Goal: Participate in discussion

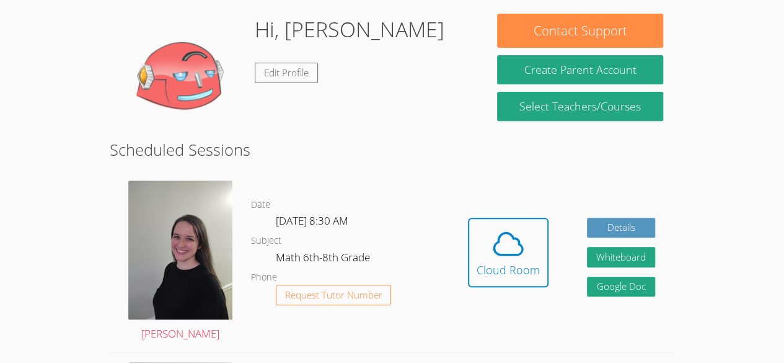
scroll to position [194, 0]
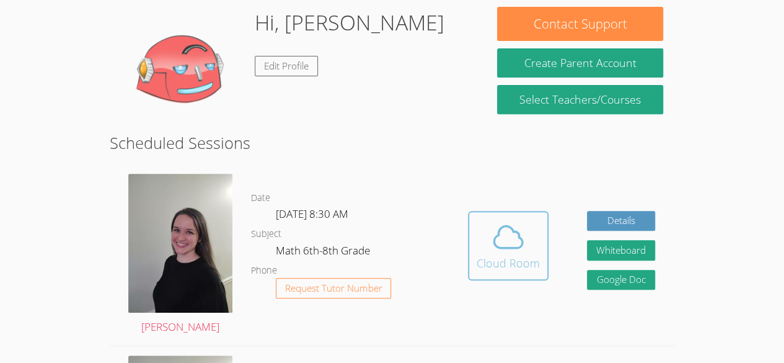
click at [495, 256] on div "Cloud Room" at bounding box center [508, 262] width 63 height 17
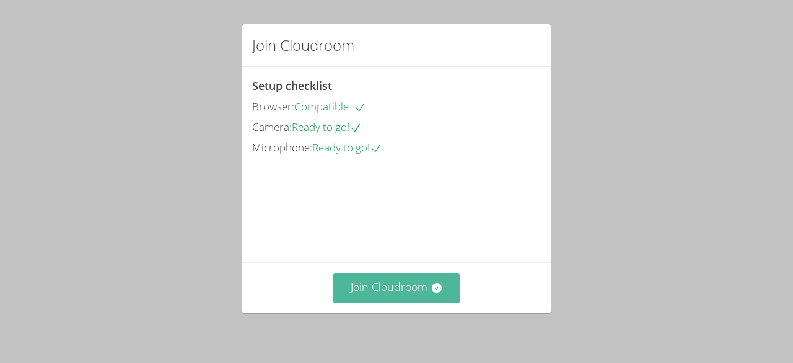
click at [425, 301] on button "Join Cloudroom" at bounding box center [396, 288] width 127 height 30
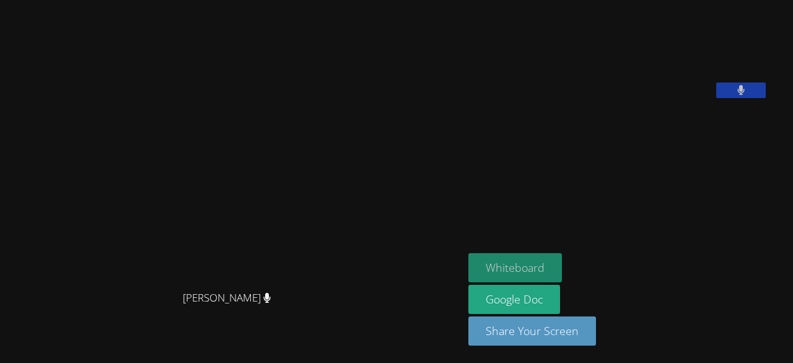
click at [555, 258] on button "Whiteboard" at bounding box center [516, 267] width 94 height 29
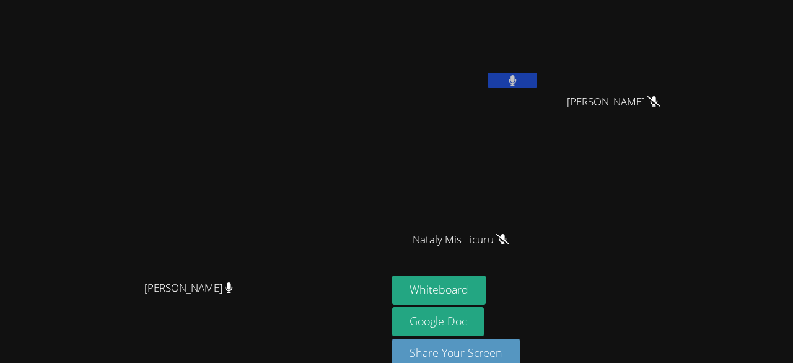
click at [682, 167] on div "[PERSON_NAME] [PERSON_NAME] [PERSON_NAME] [PERSON_NAME] Ticuru [PERSON_NAME]" at bounding box center [542, 140] width 300 height 270
click at [692, 117] on div "[PERSON_NAME]" at bounding box center [619, 113] width 148 height 50
click at [287, 233] on video at bounding box center [194, 167] width 186 height 213
click at [537, 75] on button at bounding box center [513, 80] width 50 height 15
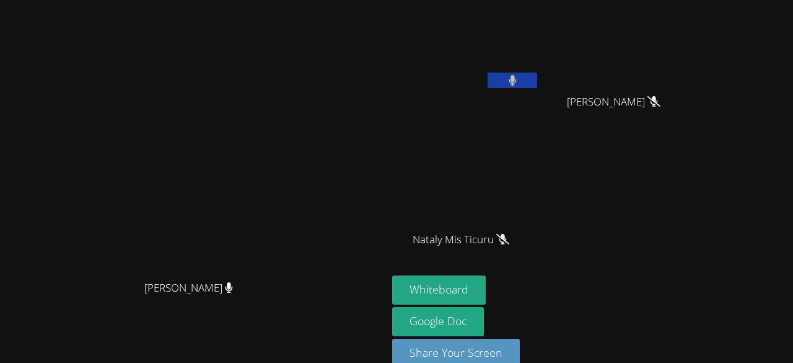
click at [537, 90] on div at bounding box center [513, 82] width 50 height 19
click at [516, 85] on icon at bounding box center [512, 80] width 7 height 11
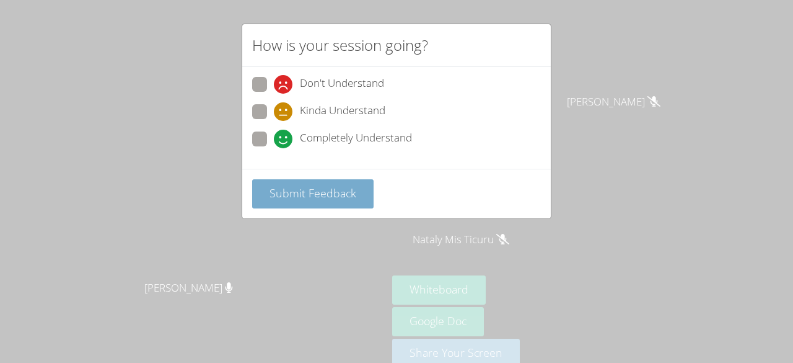
click at [309, 185] on span "Submit Feedback" at bounding box center [313, 192] width 87 height 15
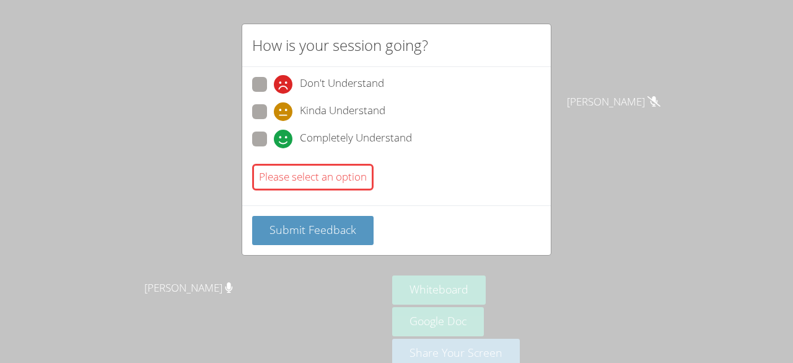
click at [322, 121] on div "Kinda Understand" at bounding box center [396, 115] width 289 height 22
click at [319, 137] on span "Completely Understand" at bounding box center [356, 139] width 112 height 19
click at [284, 137] on input "Completely Understand" at bounding box center [279, 136] width 11 height 11
radio input "true"
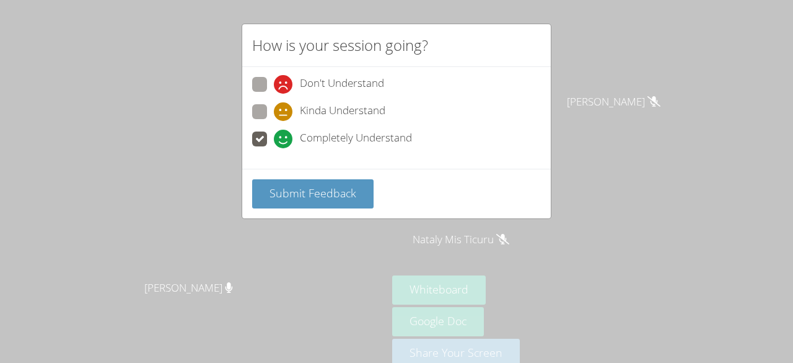
click at [298, 229] on div "How is your session going? Don't Understand Kinda Understand Completely Underst…" at bounding box center [396, 181] width 793 height 363
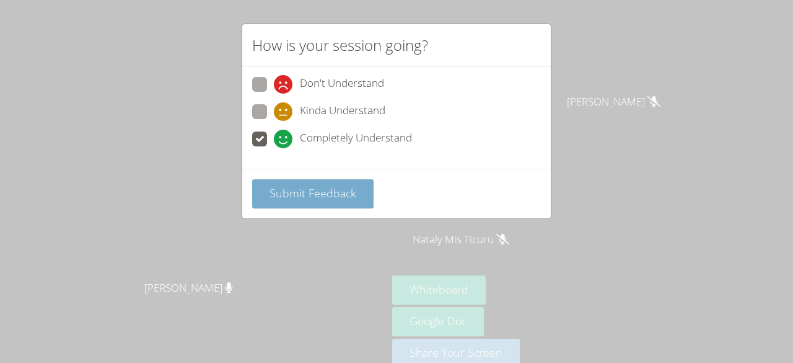
click at [305, 189] on span "Submit Feedback" at bounding box center [313, 192] width 87 height 15
